Goal: Information Seeking & Learning: Learn about a topic

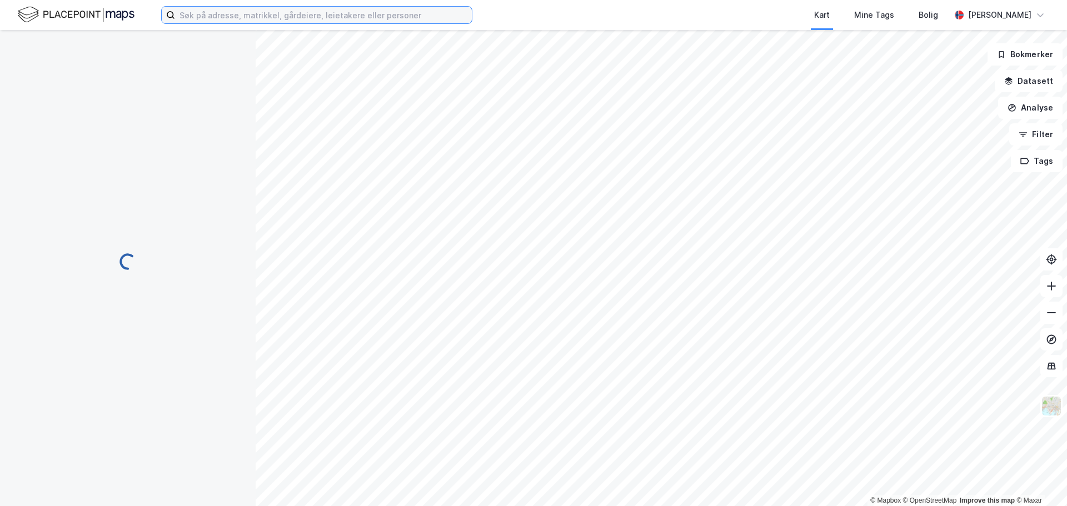
click at [346, 16] on input at bounding box center [323, 15] width 297 height 17
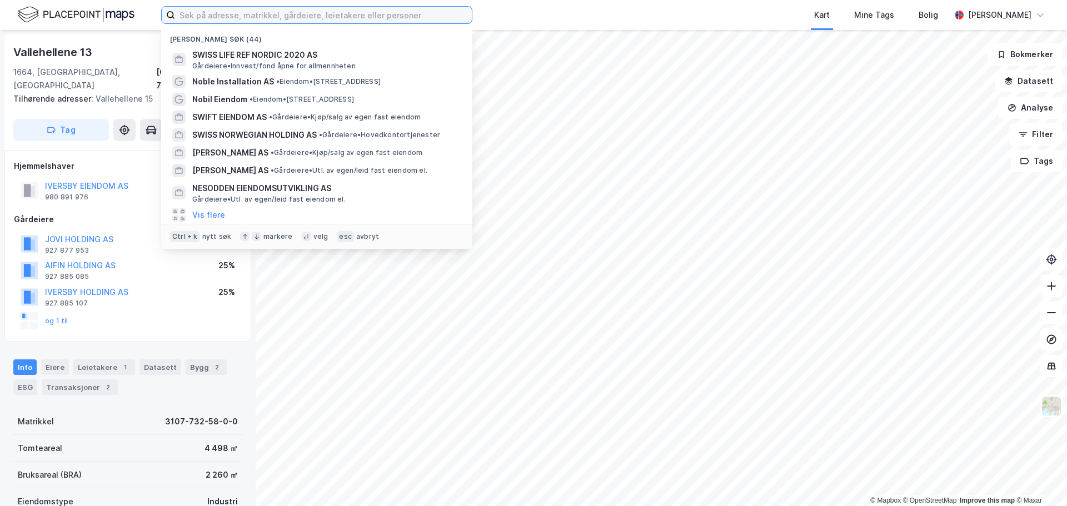
paste input "Property Management [GEOGRAPHIC_DATA] AS"
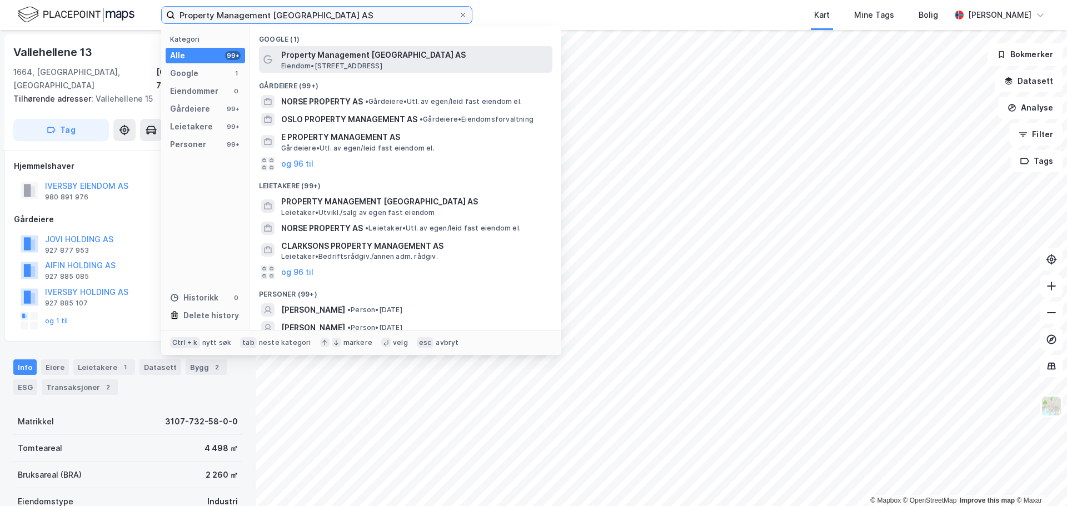
type input "Property Management [GEOGRAPHIC_DATA] AS"
click at [345, 51] on span "Property Management [GEOGRAPHIC_DATA] AS" at bounding box center [414, 54] width 267 height 13
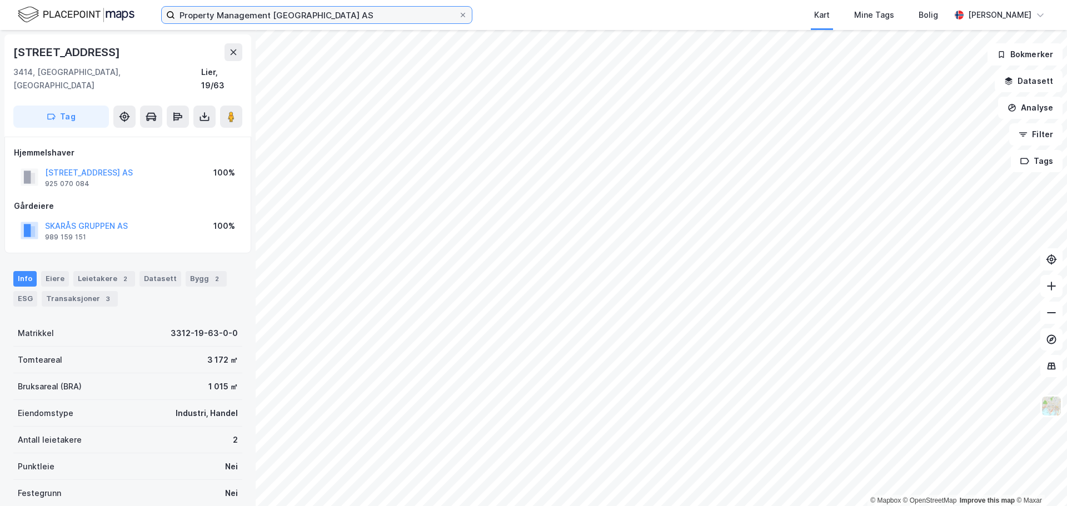
click at [341, 17] on input "Property Management [GEOGRAPHIC_DATA] AS" at bounding box center [317, 15] width 284 height 17
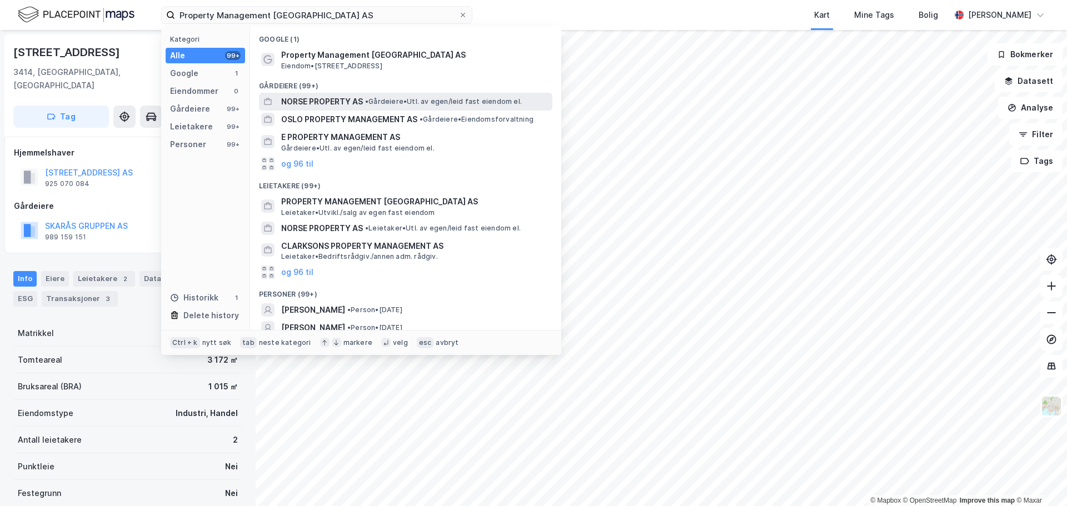
click at [379, 100] on span "• Gårdeiere • Utl. av egen/leid fast eiendom el." at bounding box center [443, 101] width 157 height 9
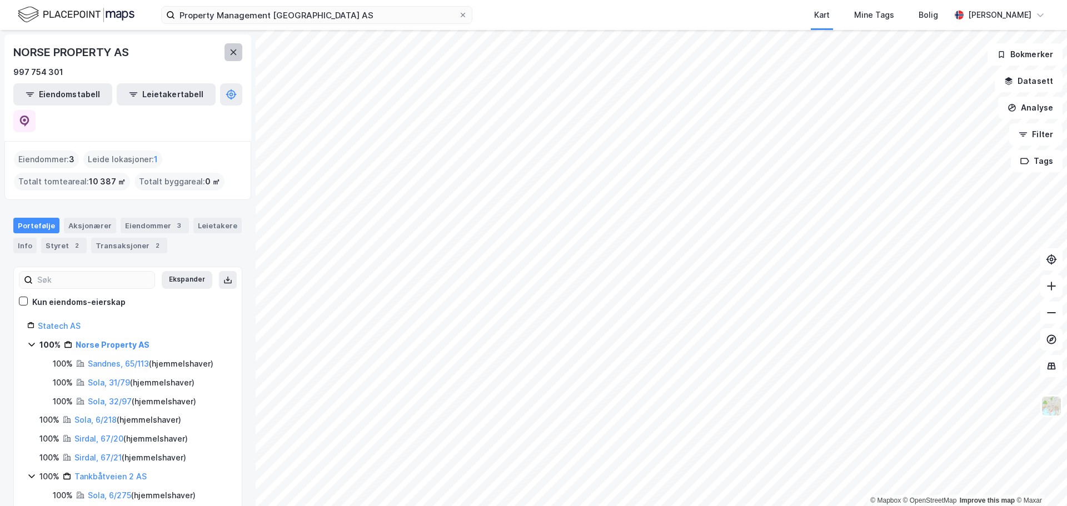
click at [231, 51] on icon at bounding box center [233, 52] width 9 height 9
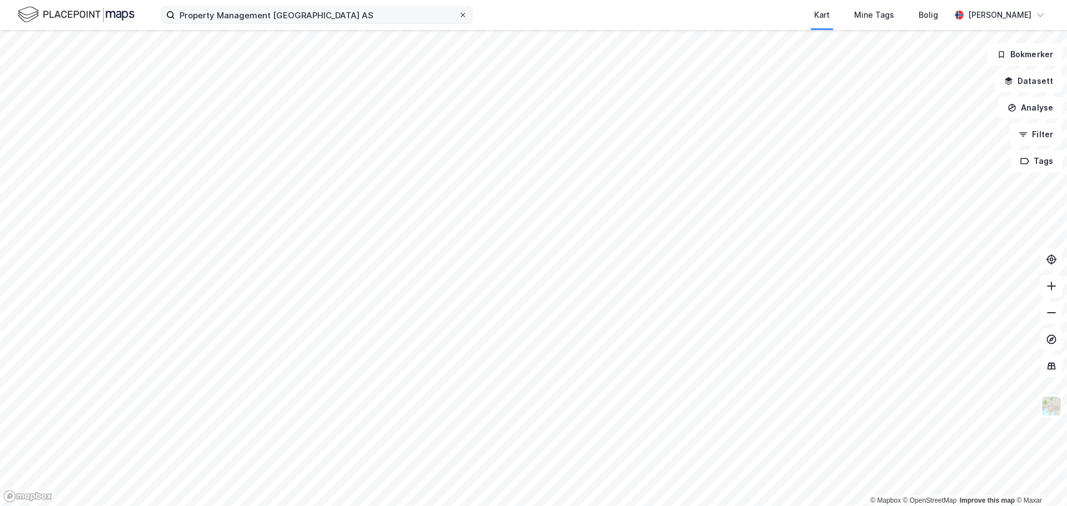
click at [465, 13] on icon at bounding box center [463, 15] width 7 height 7
click at [459, 13] on input "Property Management [GEOGRAPHIC_DATA] AS" at bounding box center [317, 15] width 284 height 17
